Goal: Task Accomplishment & Management: Manage account settings

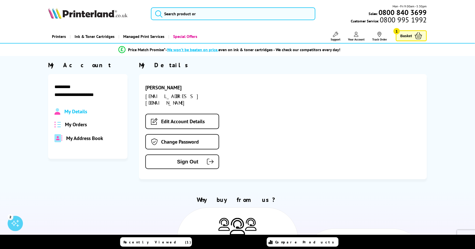
click at [77, 125] on span "My Orders" at bounding box center [76, 124] width 22 height 7
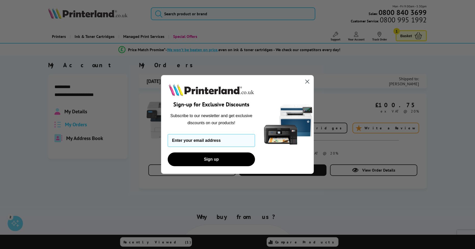
click at [306, 83] on circle "Close dialog" at bounding box center [307, 81] width 8 height 8
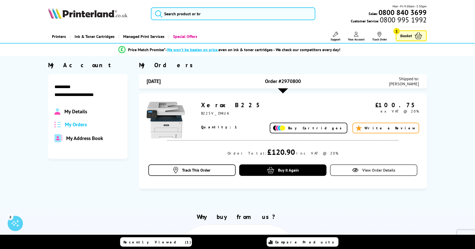
click at [363, 173] on span "View Order Details" at bounding box center [379, 170] width 33 height 5
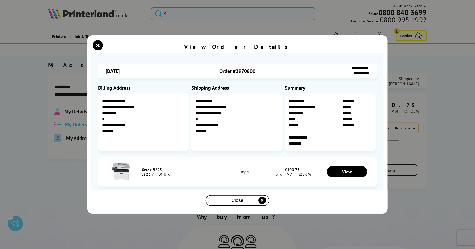
click at [265, 199] on icon "close modal" at bounding box center [263, 201] width 8 height 8
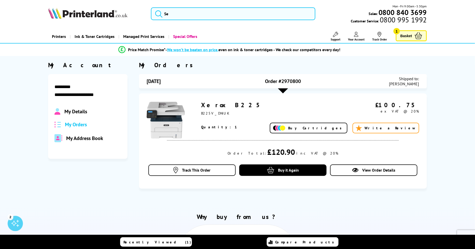
click at [89, 140] on span "My Address Book" at bounding box center [84, 138] width 37 height 7
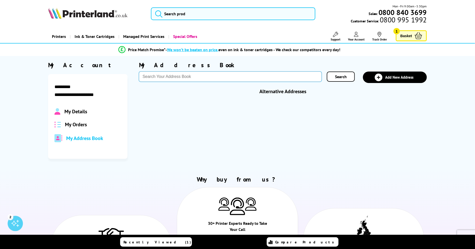
click at [271, 77] on input "text" at bounding box center [230, 77] width 183 height 10
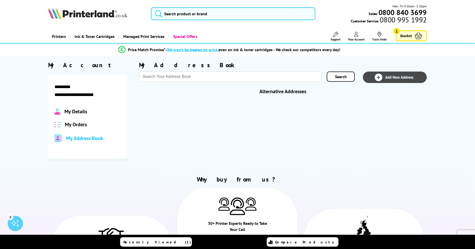
click at [380, 76] on icon at bounding box center [379, 77] width 5 height 5
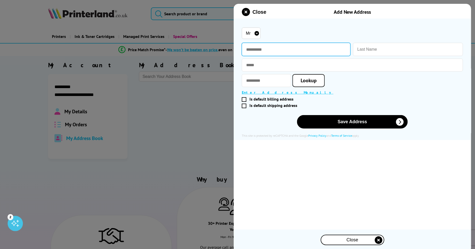
click at [288, 49] on input "text" at bounding box center [296, 49] width 109 height 13
type input "****"
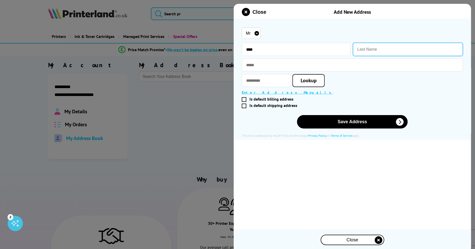
type input "Oyewo"
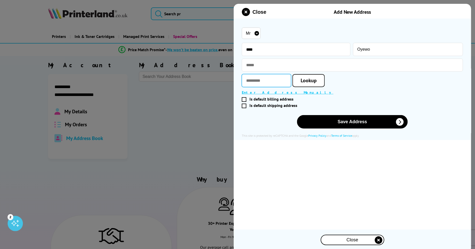
type input "*******"
click at [314, 79] on span "Lookup" at bounding box center [309, 80] width 16 height 7
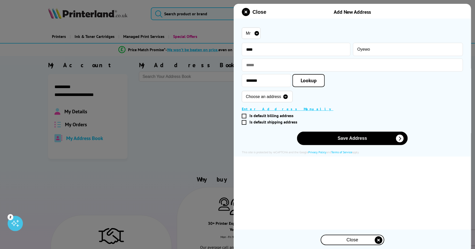
click at [293, 94] on select "Choose an address 2 Orchard Place, Aylesham, Canterbury, CT3 3NL 3 Orchard Plac…" at bounding box center [267, 96] width 51 height 11
select select "GB|RM|A|56899567"
type input "25 Orchard Place"
type input "Aylesham"
type input "Canterbury"
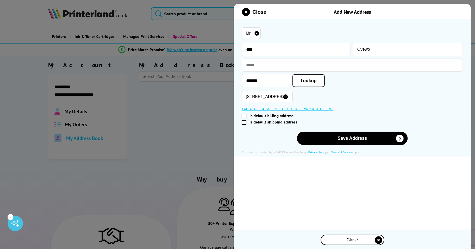
type input "Kent"
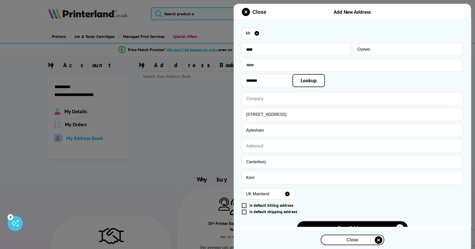
scroll to position [18, 0]
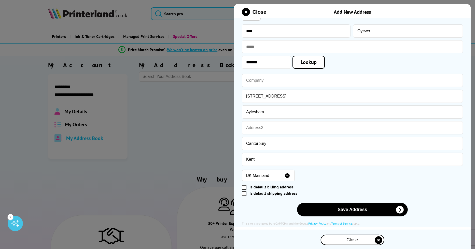
click at [245, 186] on span at bounding box center [244, 187] width 5 height 5
click at [245, 187] on input "Is default billing address" at bounding box center [351, 187] width 217 height 0
click at [245, 192] on span at bounding box center [244, 194] width 5 height 5
click at [245, 194] on input "Is default shipping address" at bounding box center [351, 194] width 217 height 0
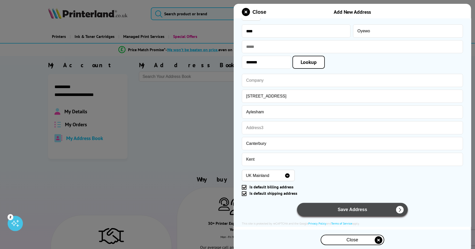
click at [364, 211] on button "Save Address" at bounding box center [352, 210] width 111 height 14
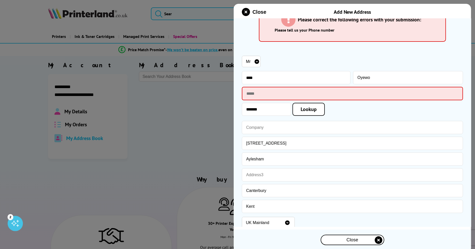
scroll to position [65, 0]
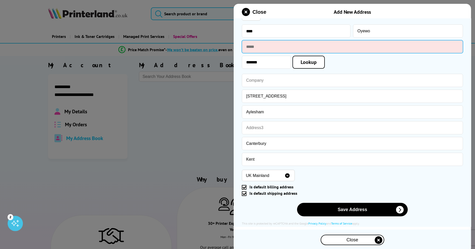
click at [302, 50] on input "text" at bounding box center [352, 46] width 221 height 13
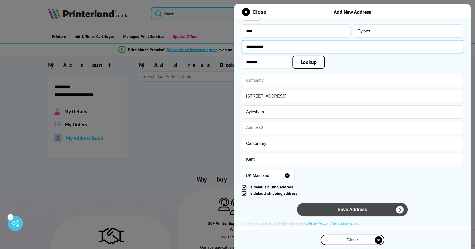
type input "**********"
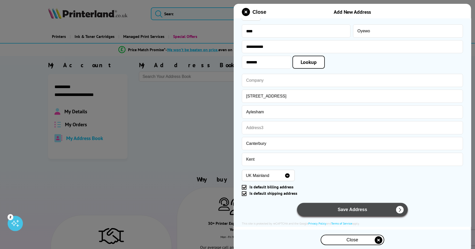
click at [365, 208] on button "Save Address" at bounding box center [352, 210] width 111 height 14
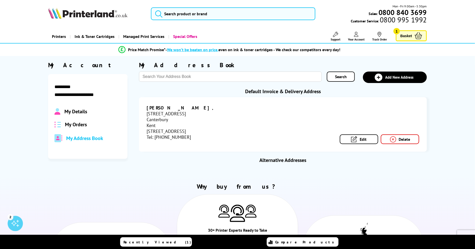
click at [81, 125] on span "My Orders" at bounding box center [76, 124] width 22 height 7
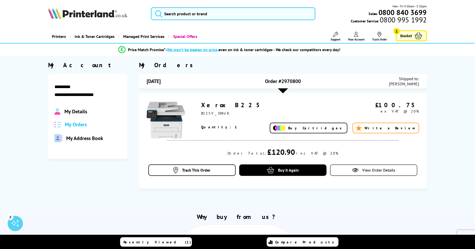
click at [371, 170] on span "View Order Details" at bounding box center [379, 170] width 33 height 5
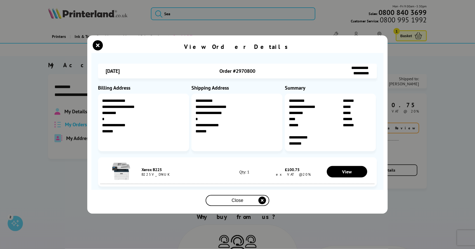
click at [262, 198] on icon "close modal" at bounding box center [263, 201] width 8 height 8
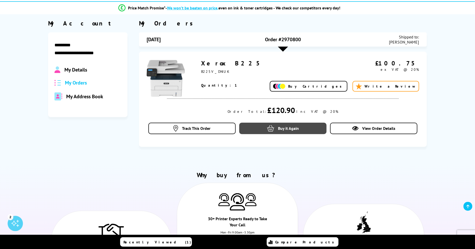
scroll to position [39, 0]
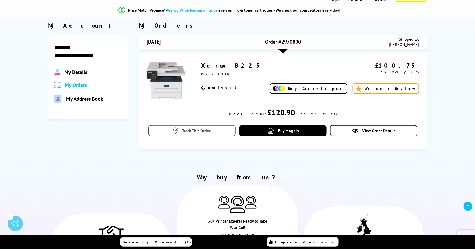
click at [215, 130] on link "Track This Order" at bounding box center [192, 130] width 87 height 11
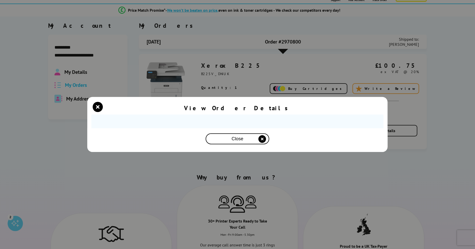
click at [243, 118] on section "Unfortunately tracking is unavailable for this order. For more information, ple…" at bounding box center [237, 130] width 292 height 31
click at [238, 136] on span "Close" at bounding box center [238, 138] width 12 height 5
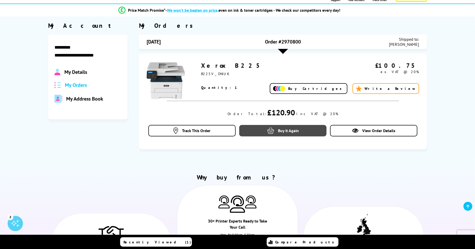
scroll to position [0, 0]
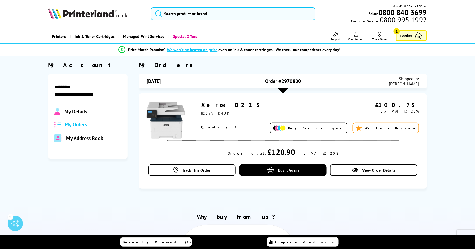
click at [414, 36] on link "Basket 1" at bounding box center [411, 35] width 31 height 11
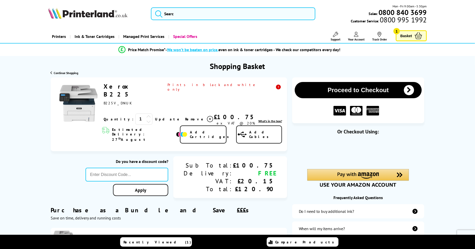
click at [185, 117] on span "Remove" at bounding box center [195, 119] width 20 height 5
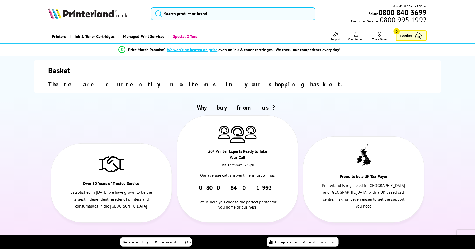
click at [361, 36] on link "Your Account" at bounding box center [356, 36] width 17 height 9
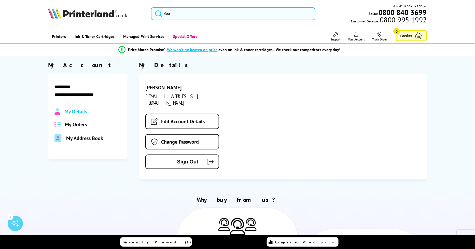
click at [79, 121] on div "My Details My Orders My Address Book" at bounding box center [88, 125] width 67 height 34
click at [79, 127] on span "My Orders" at bounding box center [76, 124] width 22 height 7
click at [81, 126] on span "My Orders" at bounding box center [76, 124] width 22 height 7
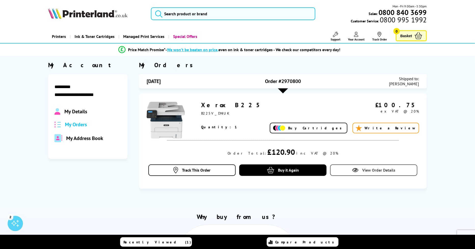
click at [377, 169] on span "View Order Details" at bounding box center [379, 170] width 33 height 5
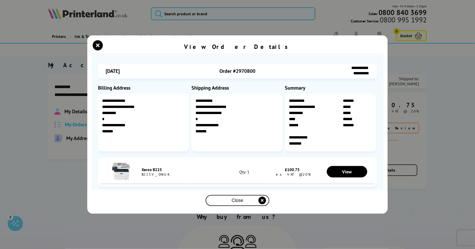
click at [263, 202] on icon "close modal" at bounding box center [263, 201] width 8 height 8
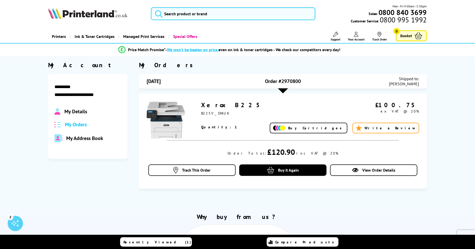
click at [414, 80] on span "Shipped to:" at bounding box center [405, 78] width 30 height 5
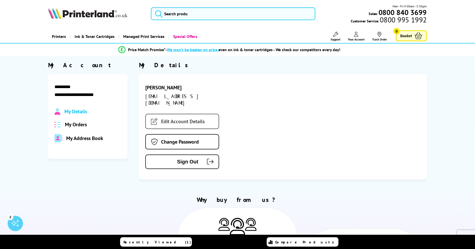
click at [165, 119] on link "Edit Account Details" at bounding box center [182, 121] width 74 height 15
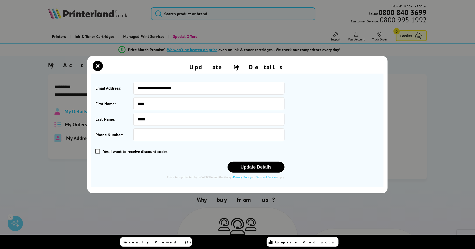
click at [95, 153] on section "**********" at bounding box center [237, 131] width 292 height 114
click at [99, 151] on span at bounding box center [98, 151] width 5 height 5
click at [97, 152] on input "checkbox" at bounding box center [97, 152] width 0 height 0
click at [248, 169] on button "Update Details" at bounding box center [256, 167] width 57 height 11
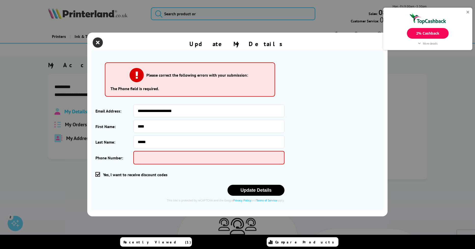
click at [97, 41] on icon "close modal" at bounding box center [98, 42] width 10 height 10
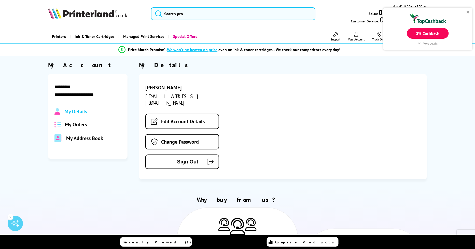
click at [419, 38] on div "2% Cashback" at bounding box center [428, 33] width 42 height 11
click at [81, 126] on span "My Orders" at bounding box center [76, 124] width 22 height 7
